Goal: Download file/media

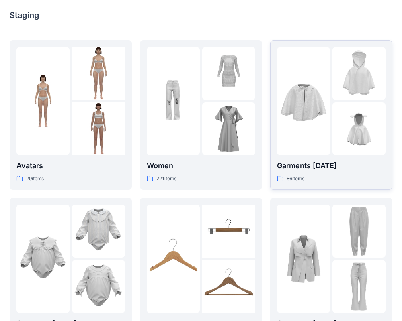
click at [323, 100] on img at bounding box center [303, 101] width 53 height 53
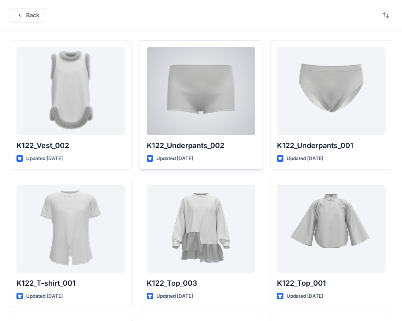
click at [200, 86] on div at bounding box center [201, 91] width 109 height 88
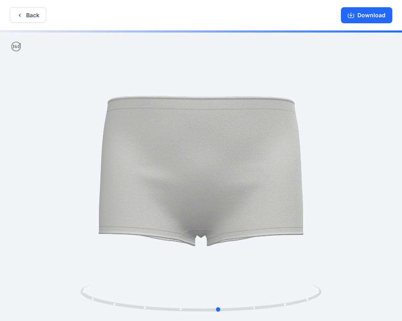
drag, startPoint x: 227, startPoint y: 225, endPoint x: 245, endPoint y: 231, distance: 18.9
click at [245, 231] on div at bounding box center [201, 177] width 402 height 293
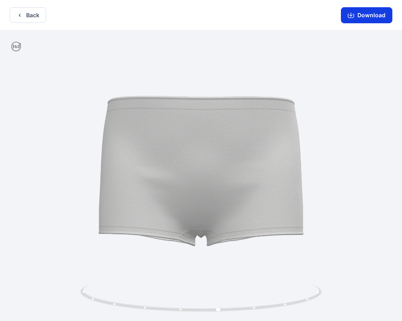
click at [364, 16] on button "Download" at bounding box center [366, 15] width 51 height 16
click at [29, 11] on button "Back" at bounding box center [28, 15] width 37 height 16
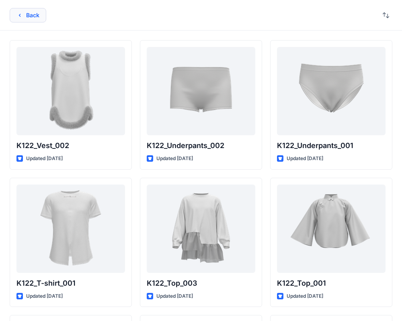
click at [16, 12] on icon "button" at bounding box center [19, 15] width 6 height 6
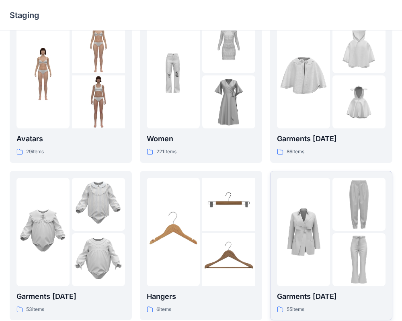
scroll to position [29, 0]
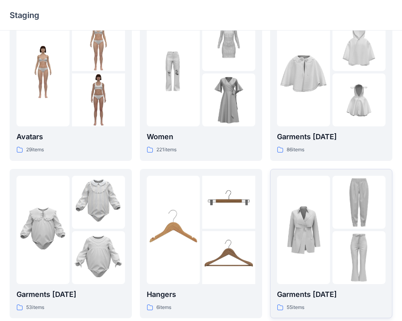
click at [309, 222] on img at bounding box center [303, 230] width 53 height 53
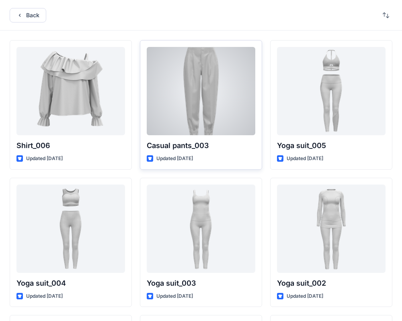
click at [205, 78] on div at bounding box center [201, 91] width 109 height 88
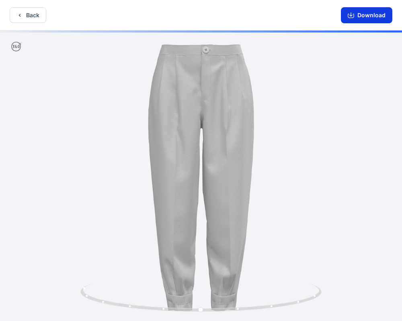
click at [368, 16] on button "Download" at bounding box center [366, 15] width 51 height 16
click at [364, 19] on button "Download" at bounding box center [366, 15] width 51 height 16
click at [348, 11] on button "Download" at bounding box center [366, 15] width 51 height 16
